Goal: Task Accomplishment & Management: Use online tool/utility

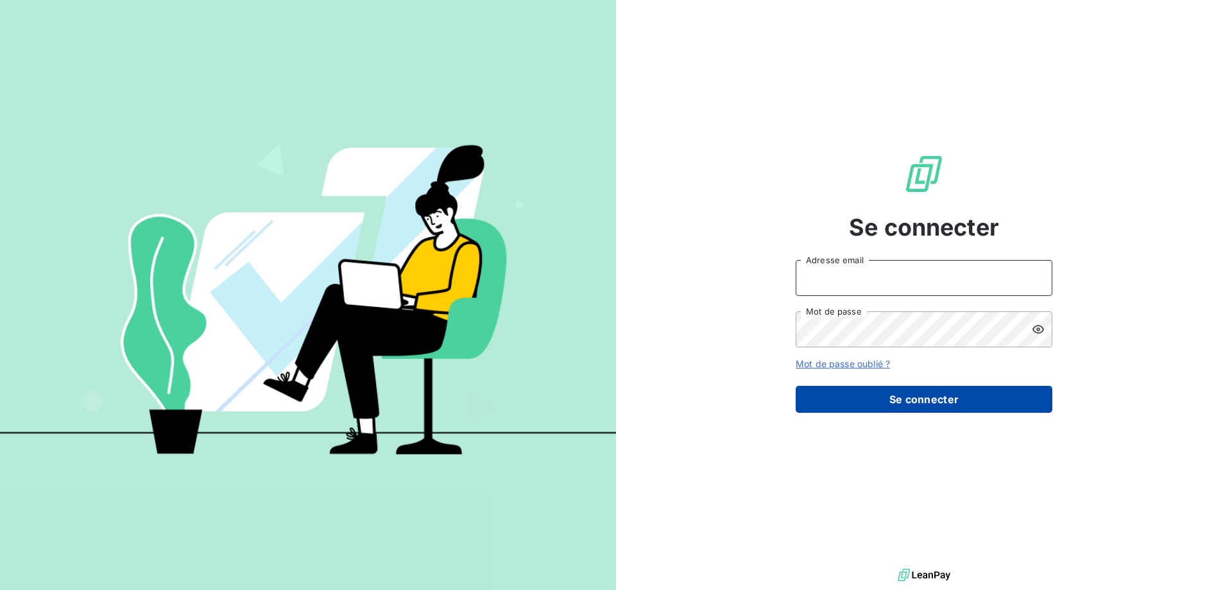
type input "[EMAIL_ADDRESS][DOMAIN_NAME]"
click at [948, 401] on button "Se connecter" at bounding box center [923, 399] width 257 height 27
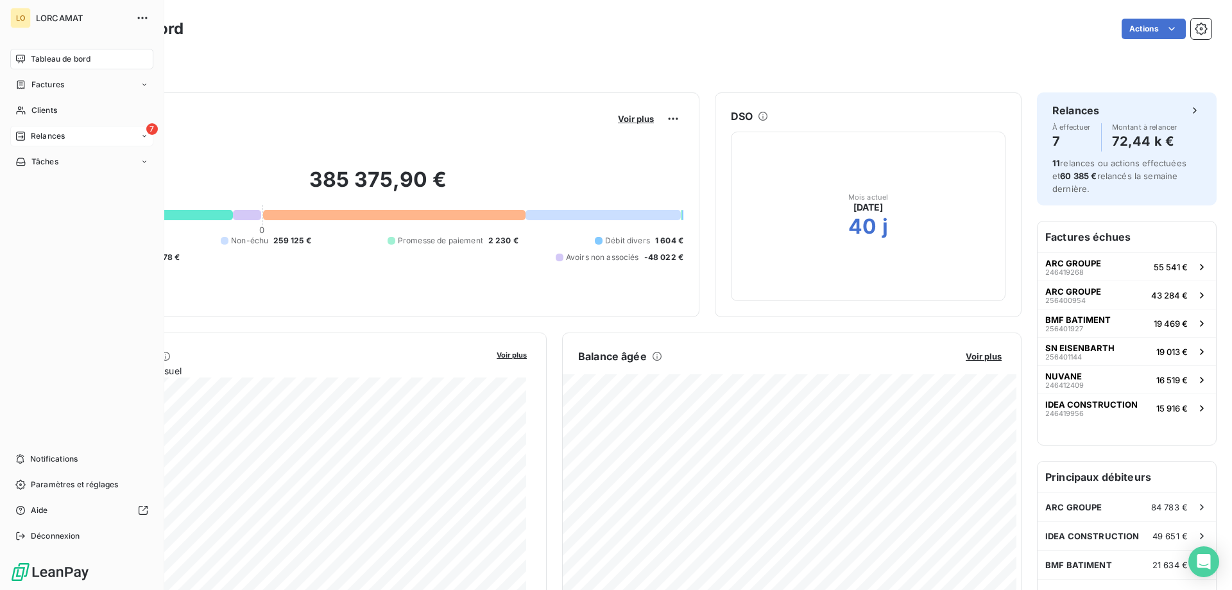
click at [22, 135] on icon at bounding box center [20, 136] width 10 height 10
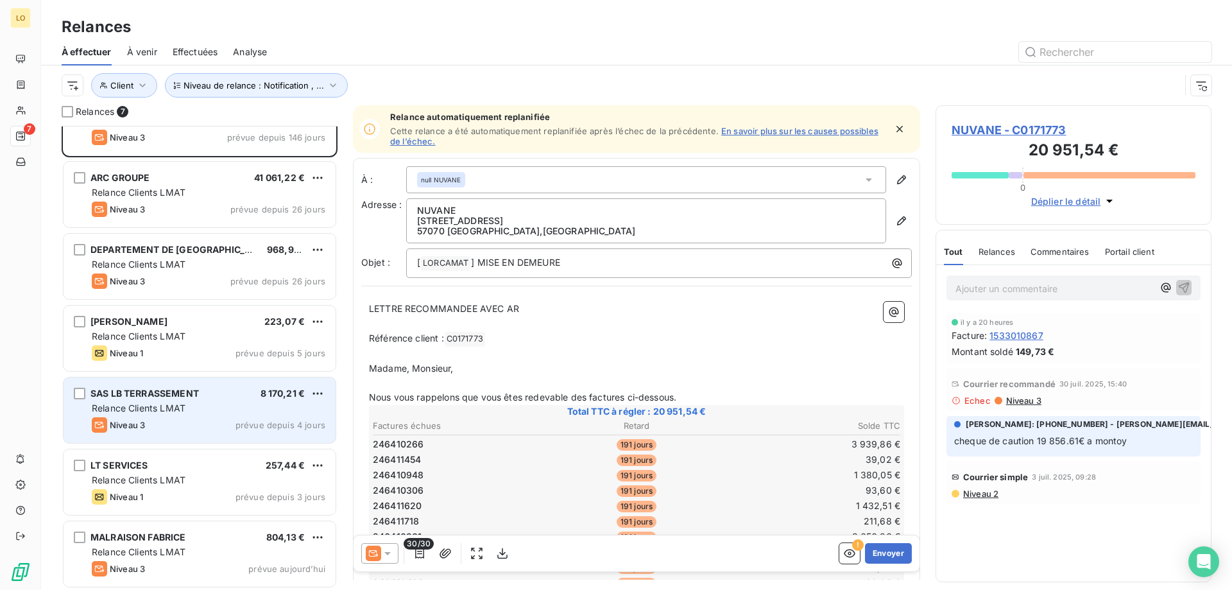
scroll to position [40, 0]
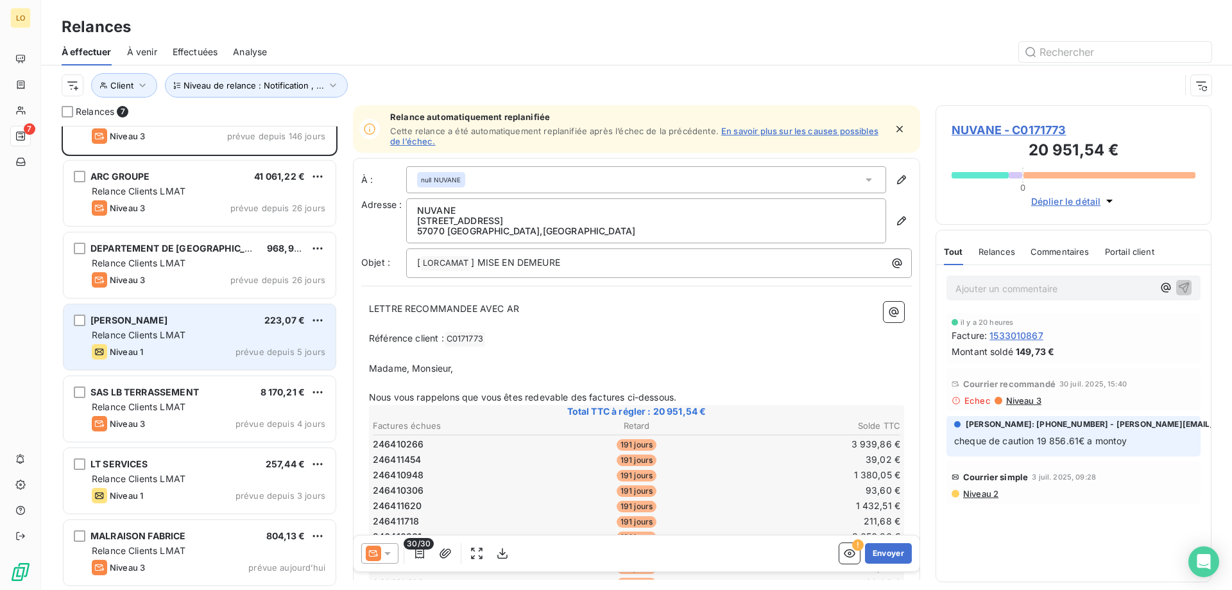
click at [148, 330] on span "Relance Clients LMAT" at bounding box center [139, 334] width 94 height 11
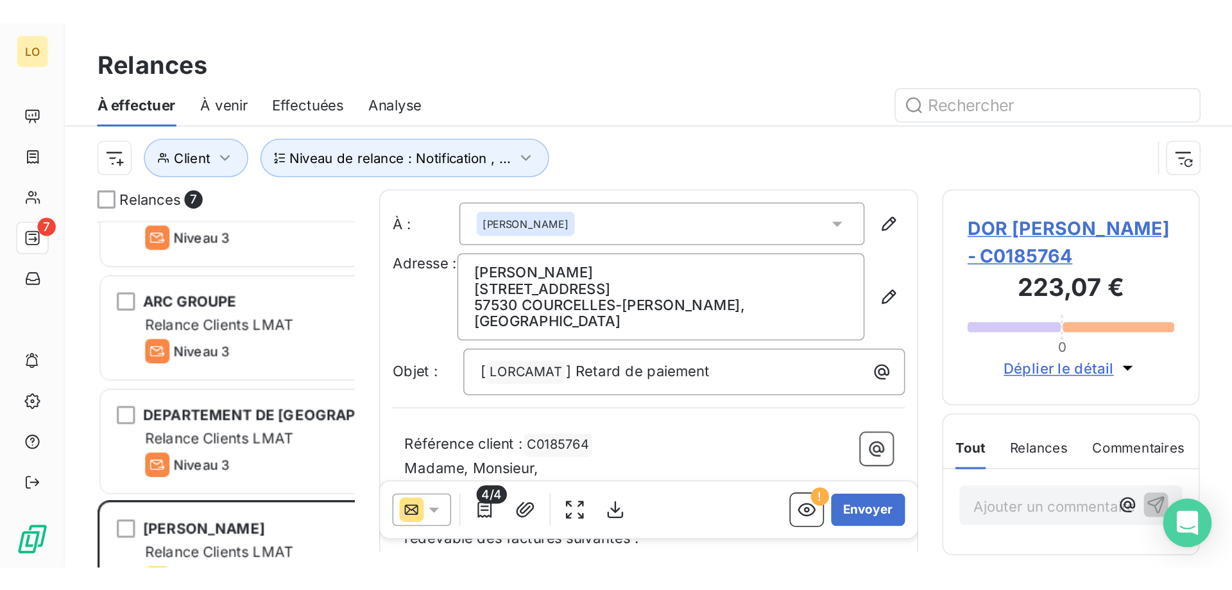
scroll to position [454, 266]
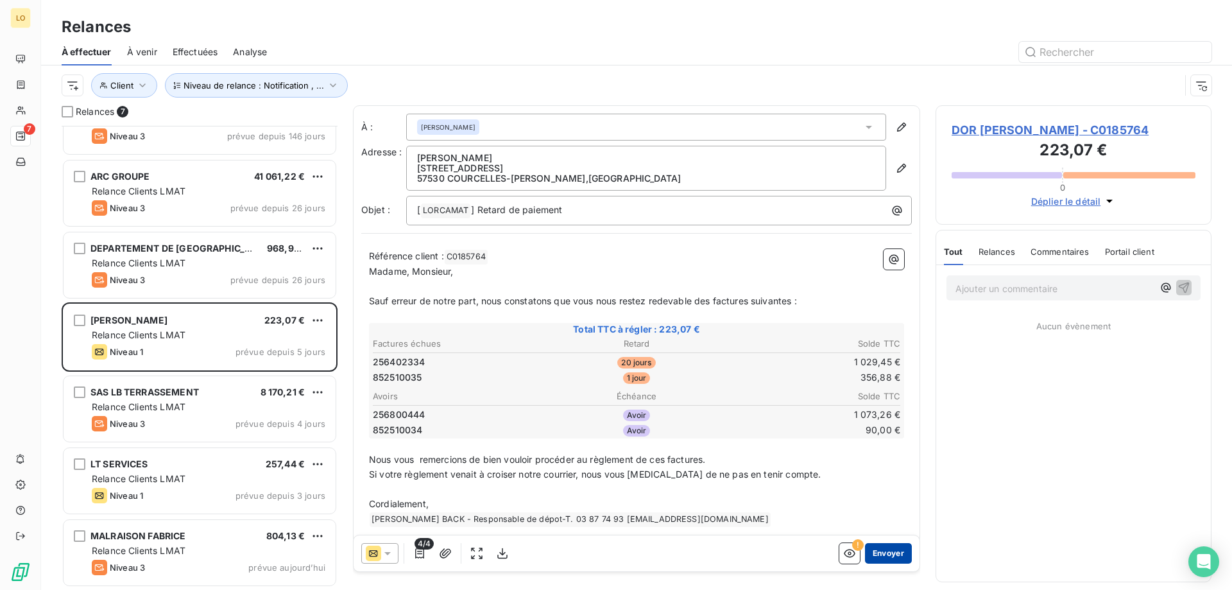
click at [886, 550] on button "Envoyer" at bounding box center [888, 553] width 47 height 21
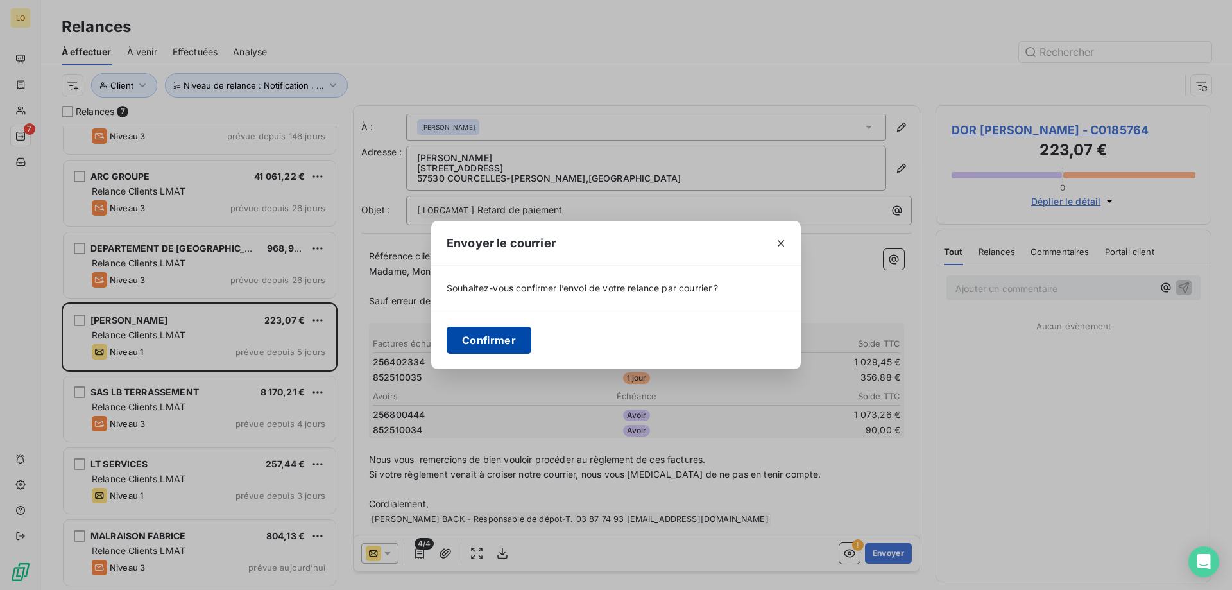
click at [496, 343] on button "Confirmer" at bounding box center [488, 340] width 85 height 27
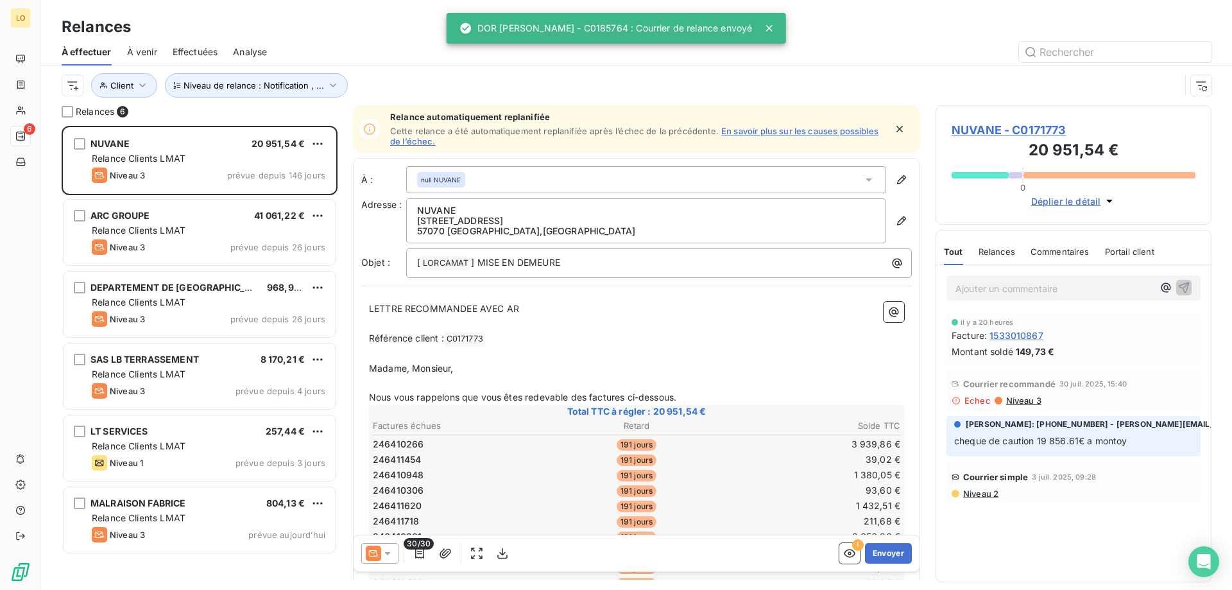
click at [467, 84] on div "Niveau de relance : Notification , ... Client" at bounding box center [621, 85] width 1118 height 24
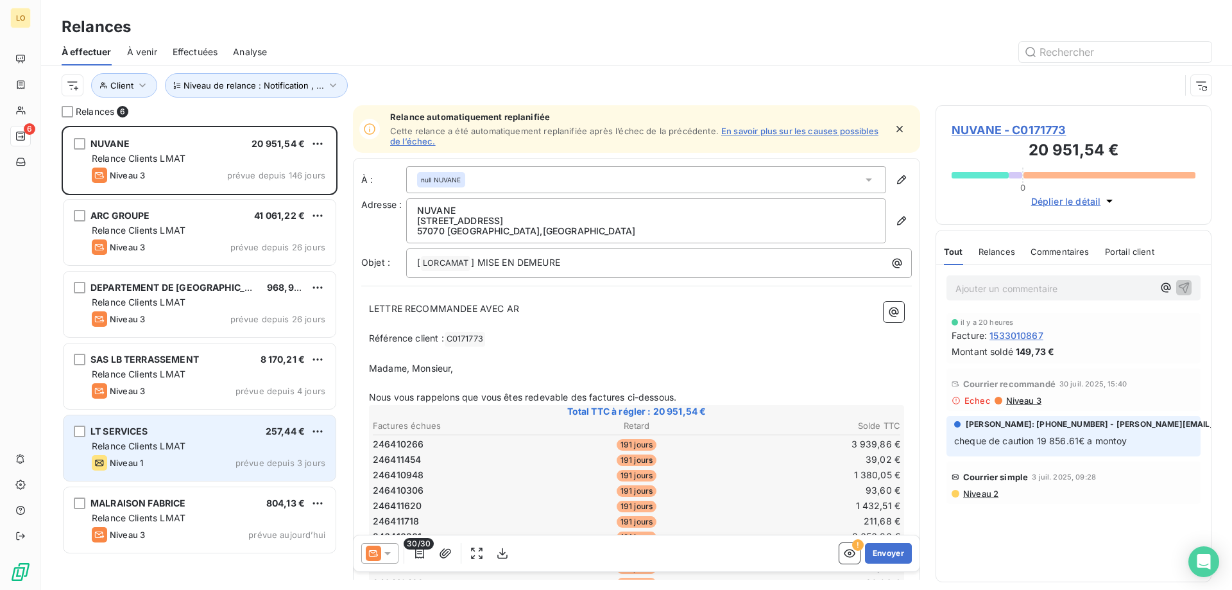
click at [262, 443] on div "Relance Clients LMAT" at bounding box center [209, 445] width 234 height 13
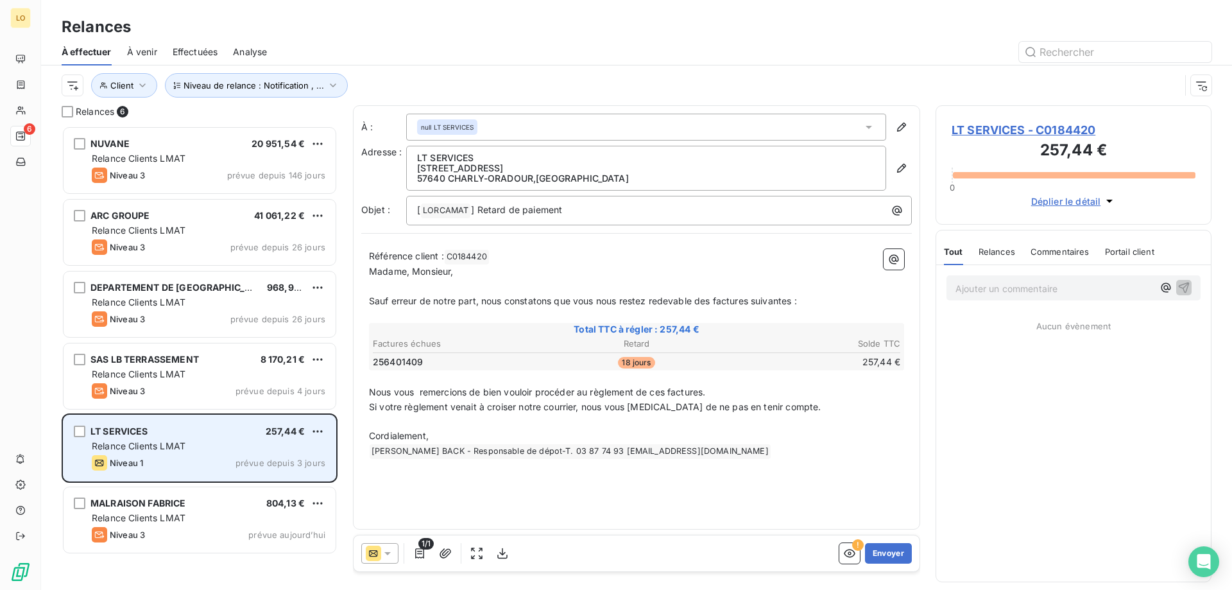
click at [257, 449] on div "Relance Clients LMAT" at bounding box center [209, 445] width 234 height 13
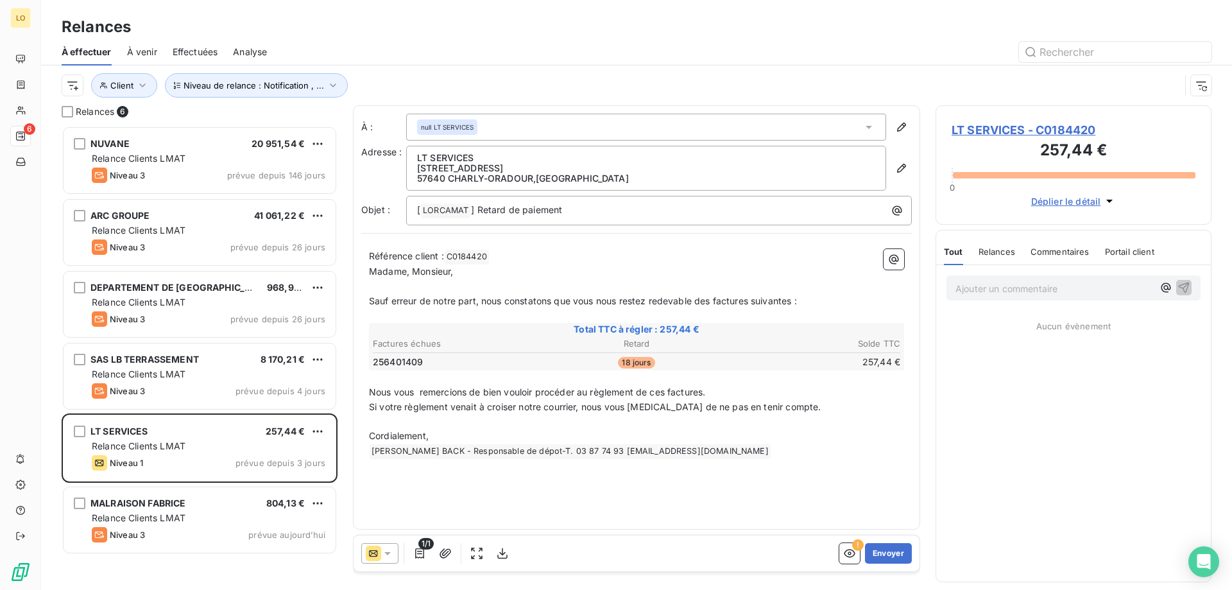
click at [1059, 285] on p "Ajouter un commentaire ﻿" at bounding box center [1054, 288] width 198 height 16
click at [1043, 299] on p "Ne pas relancer le client ,il est en prélèvement." at bounding box center [1054, 295] width 198 height 30
click at [858, 471] on div "À : null LT SERVICES Adresse : LT SERVICES [STREET_ADDRESS] Objet : [ LORCAMAT …" at bounding box center [636, 317] width 567 height 424
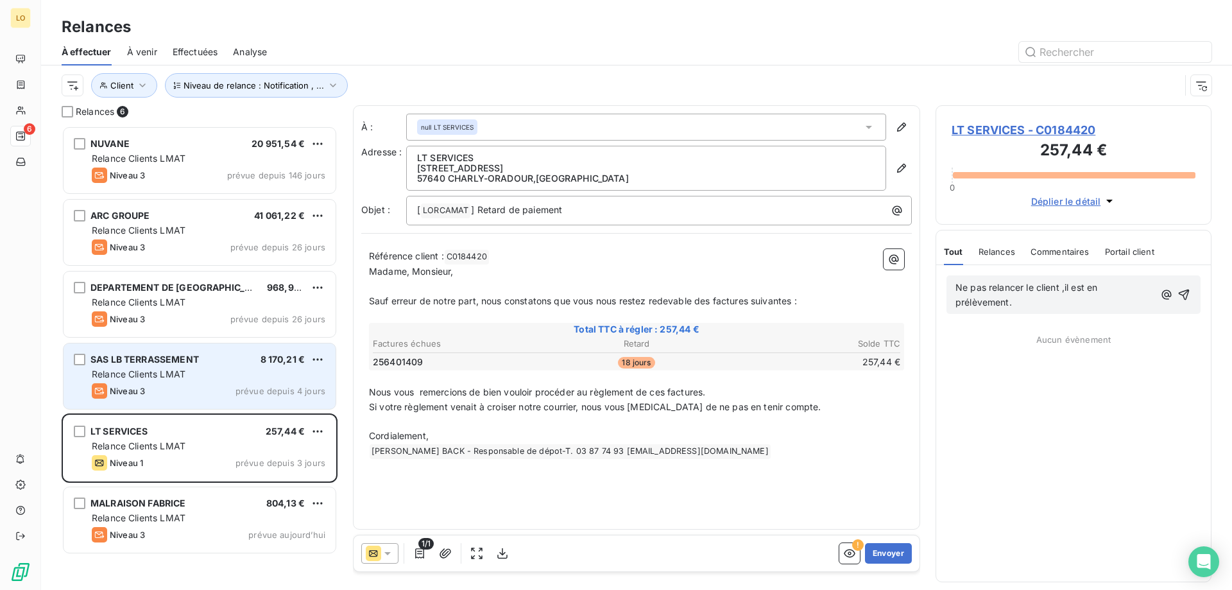
click at [191, 366] on div "SAS LB TERRASSEMENT 8 170,21 € Relance Clients LMAT Niveau 3 prévue depuis 4 jo…" at bounding box center [200, 375] width 272 height 65
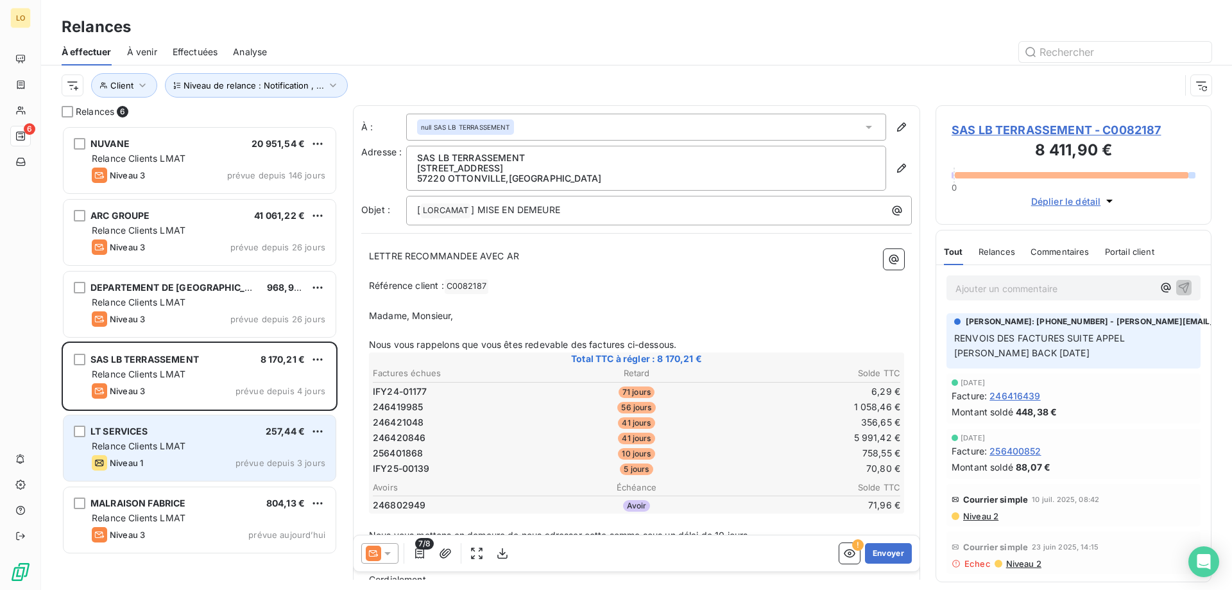
click at [216, 446] on div "Relance Clients LMAT" at bounding box center [209, 445] width 234 height 13
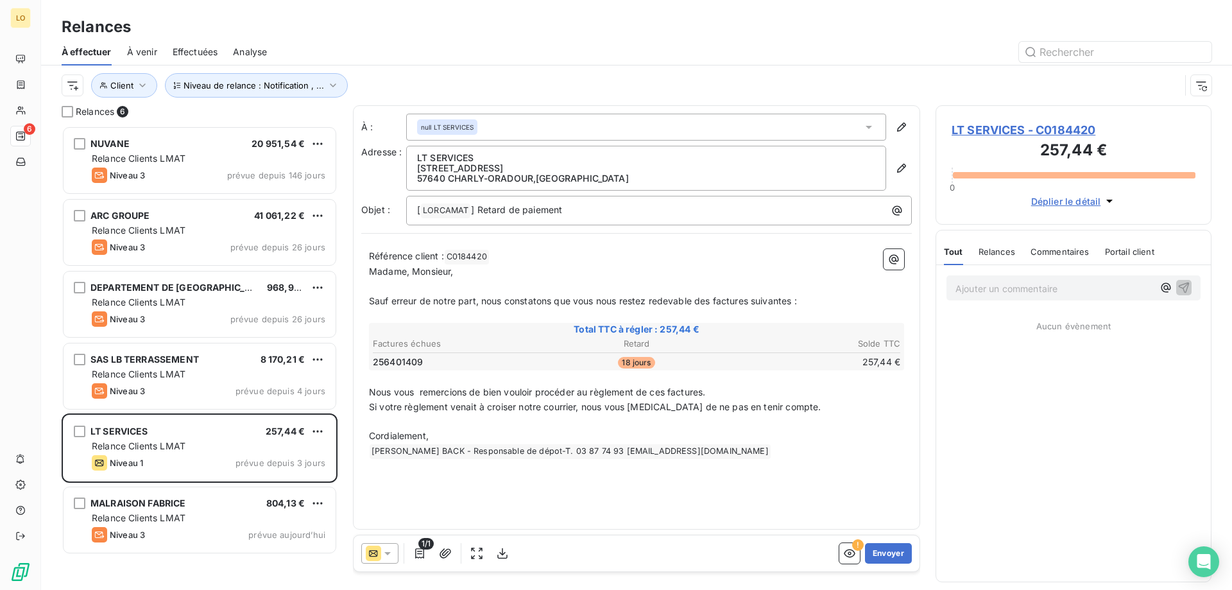
click at [1050, 255] on span "Commentaires" at bounding box center [1059, 251] width 59 height 10
click at [1099, 294] on p "Ajouter un commentaire ﻿" at bounding box center [1054, 288] width 198 height 16
